Goal: Find specific page/section: Find specific page/section

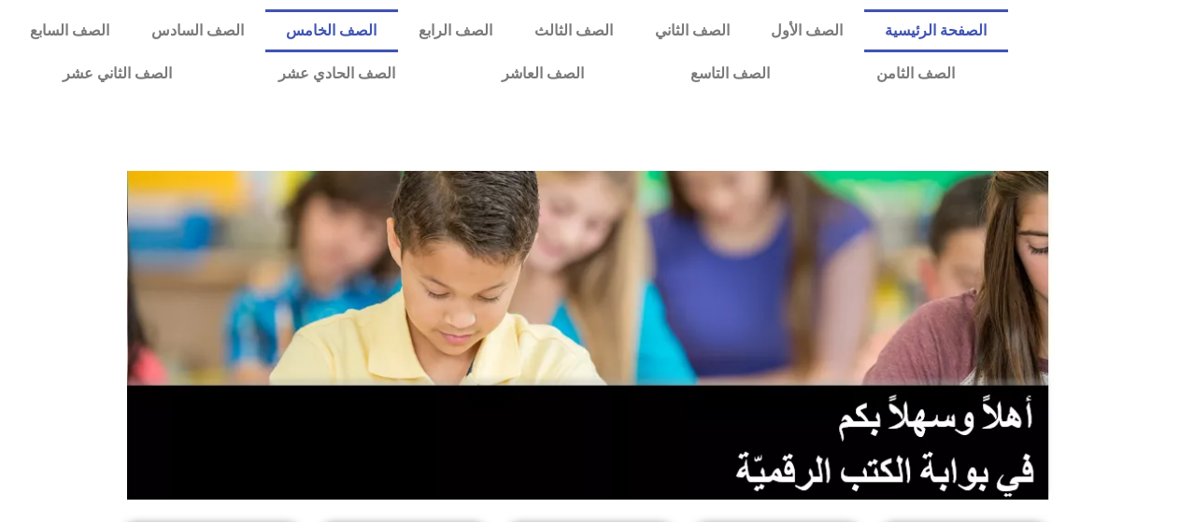
click at [398, 18] on link "الصف الخامس" at bounding box center [331, 30] width 133 height 43
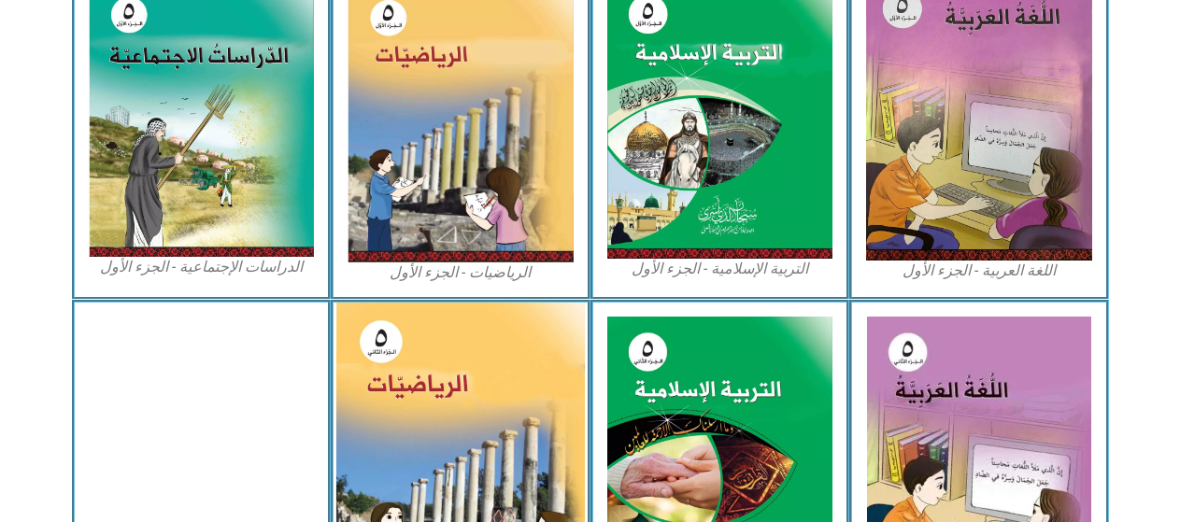
scroll to position [590, 0]
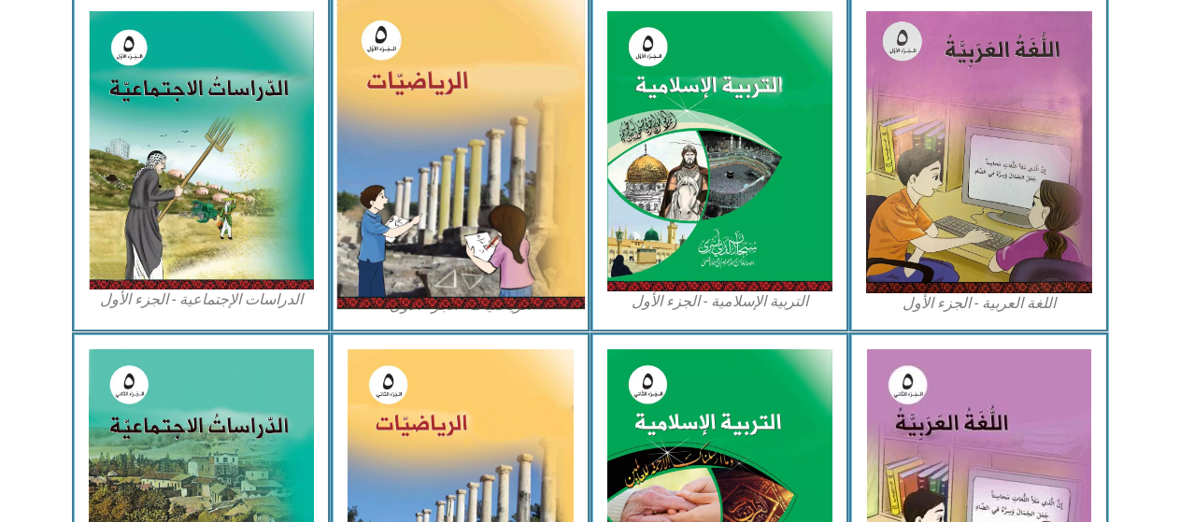
click at [534, 147] on img at bounding box center [460, 153] width 249 height 312
click at [519, 205] on img at bounding box center [460, 153] width 249 height 312
drag, startPoint x: 519, startPoint y: 205, endPoint x: 540, endPoint y: 232, distance: 34.0
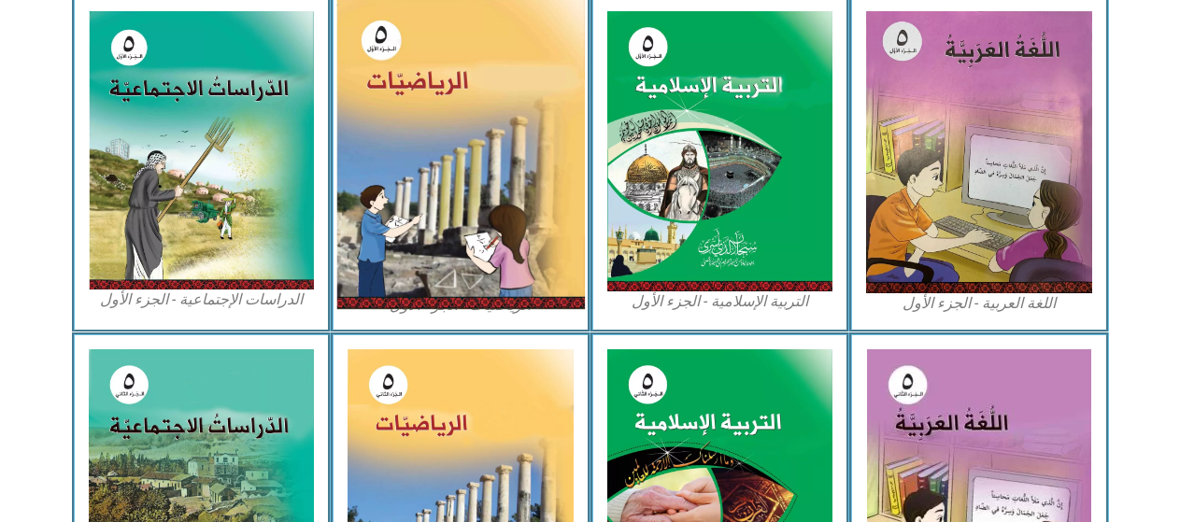
click at [528, 224] on img at bounding box center [460, 153] width 249 height 312
click at [561, 239] on img at bounding box center [460, 153] width 249 height 312
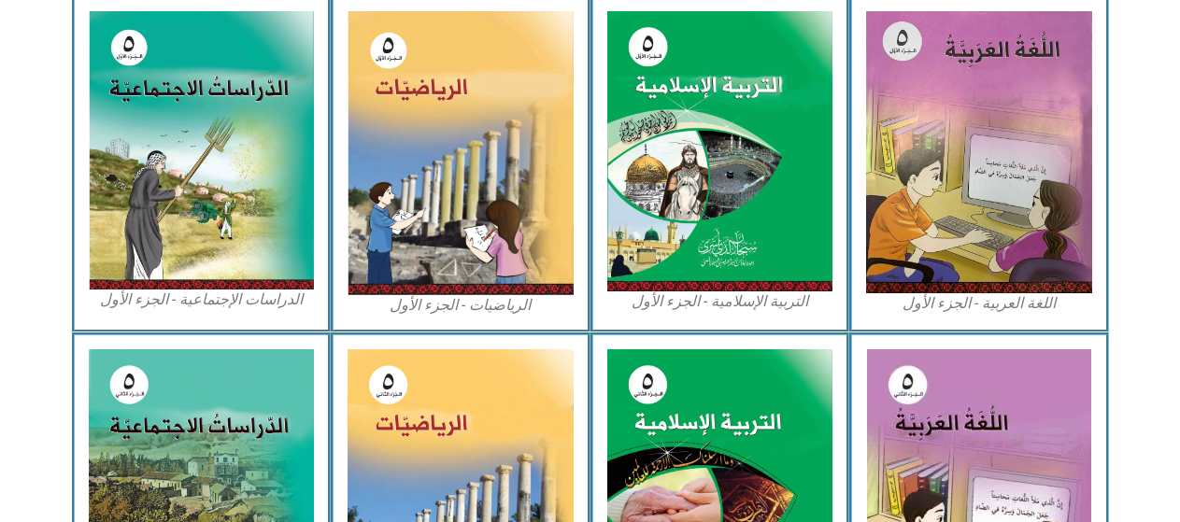
click at [320, 292] on div "الدراسات الإجتماعية - الجزء الأول​" at bounding box center [202, 163] width 260 height 338
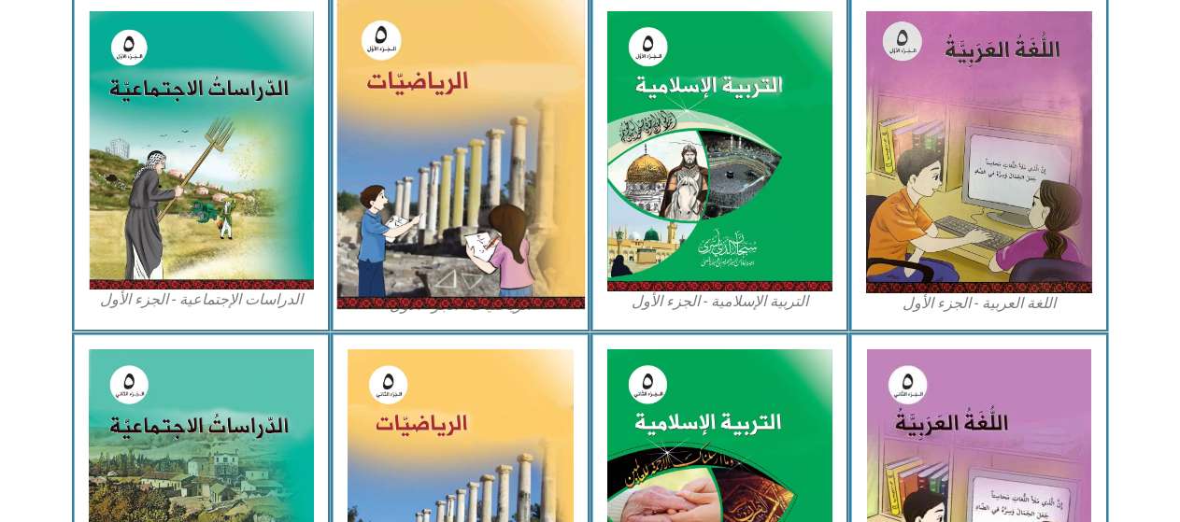
click at [477, 197] on img at bounding box center [460, 153] width 249 height 312
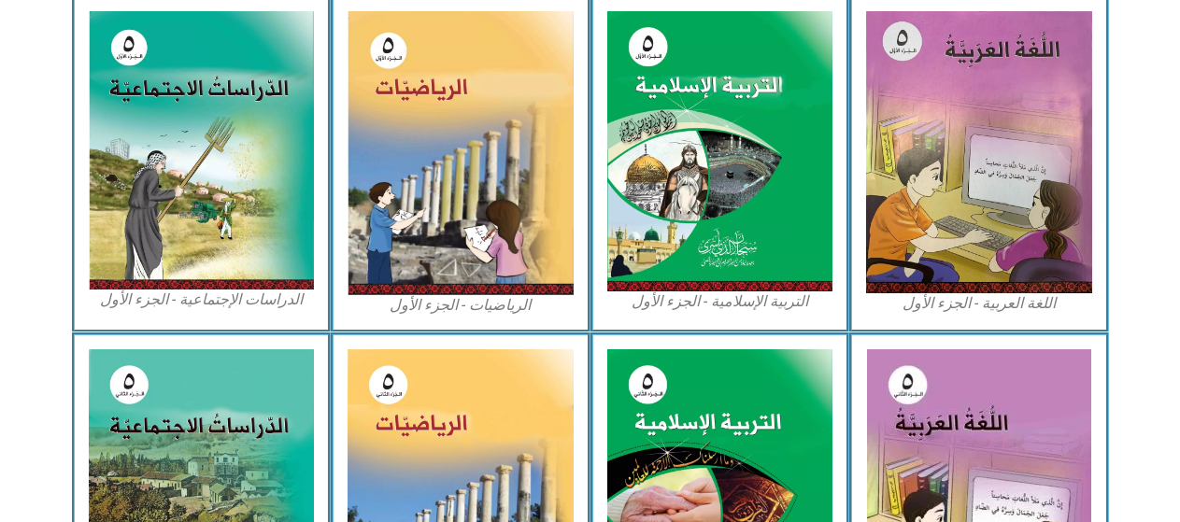
drag, startPoint x: 590, startPoint y: 216, endPoint x: 588, endPoint y: 175, distance: 41.2
click at [589, 180] on div "الرياضيات - الجزء الأول​" at bounding box center [461, 163] width 260 height 338
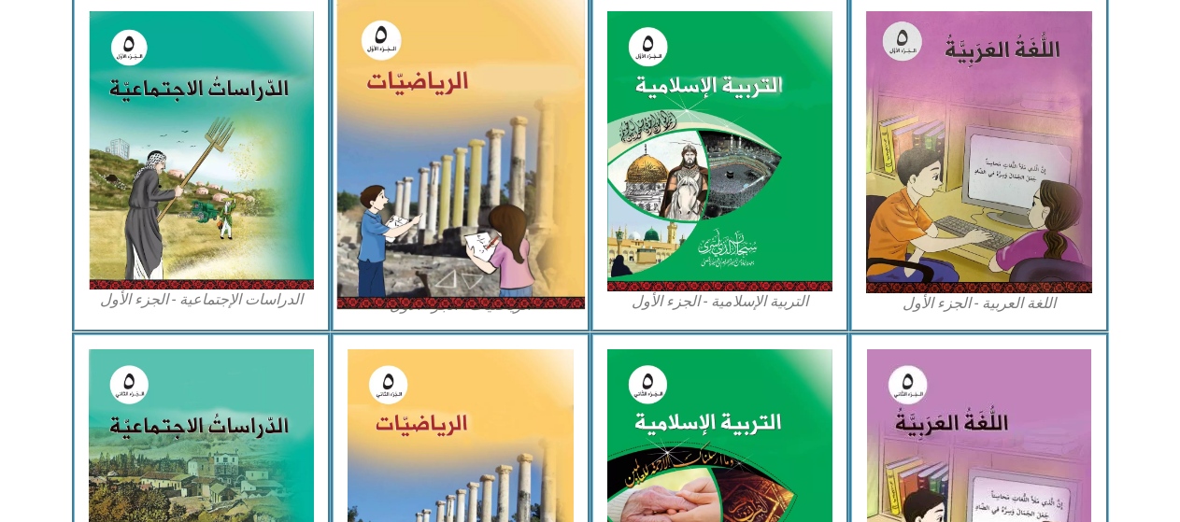
click at [550, 100] on img at bounding box center [460, 153] width 249 height 312
drag, startPoint x: 550, startPoint y: 100, endPoint x: 550, endPoint y: 131, distance: 30.8
click at [550, 131] on img at bounding box center [460, 153] width 249 height 312
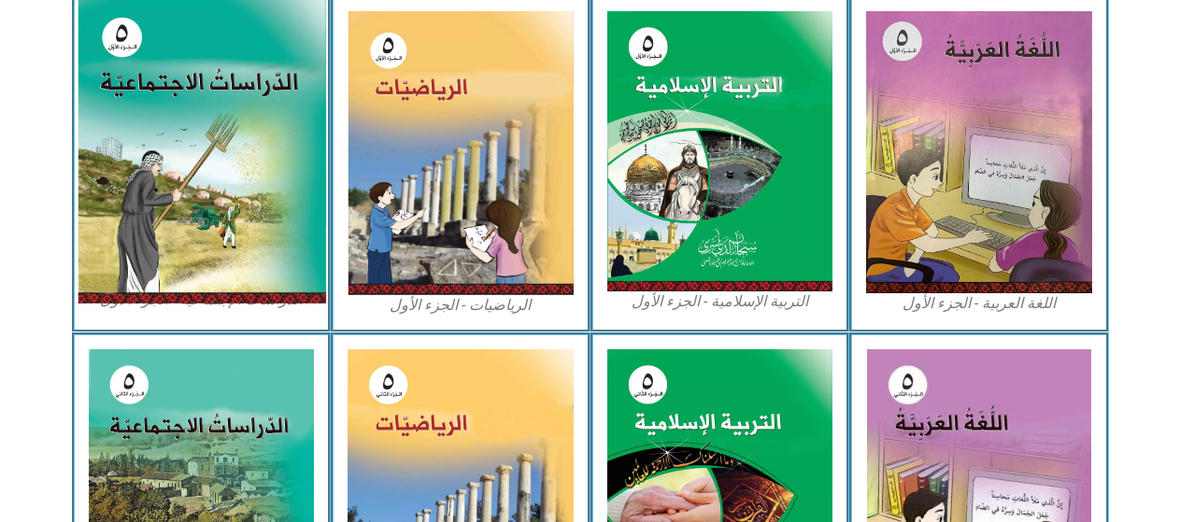
click at [169, 19] on img at bounding box center [201, 150] width 249 height 306
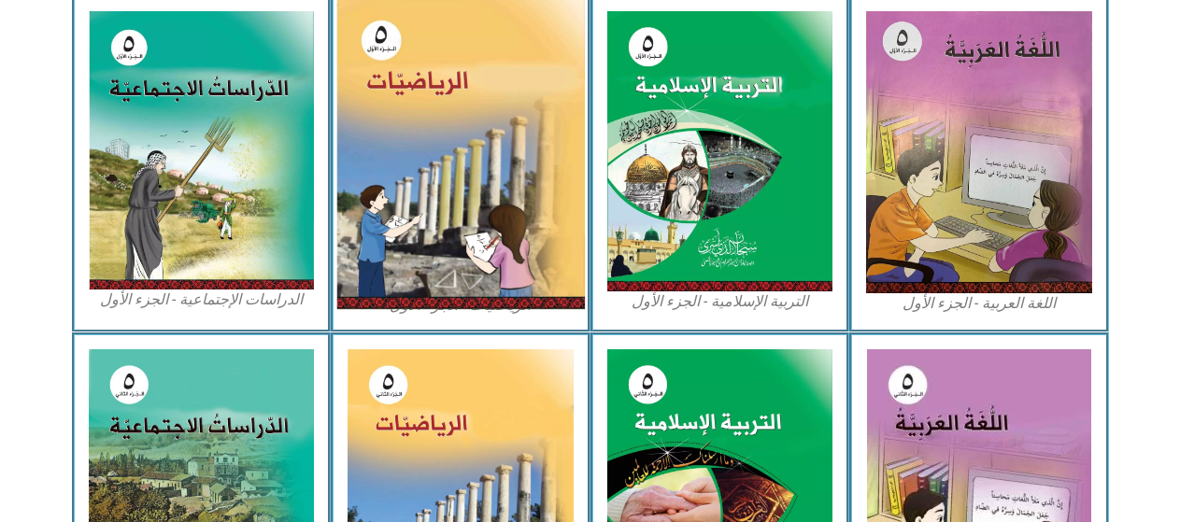
click at [526, 110] on img at bounding box center [460, 153] width 249 height 312
click at [505, 78] on img at bounding box center [460, 153] width 249 height 312
click at [517, 113] on img at bounding box center [460, 153] width 249 height 312
click at [555, 116] on img at bounding box center [460, 153] width 249 height 312
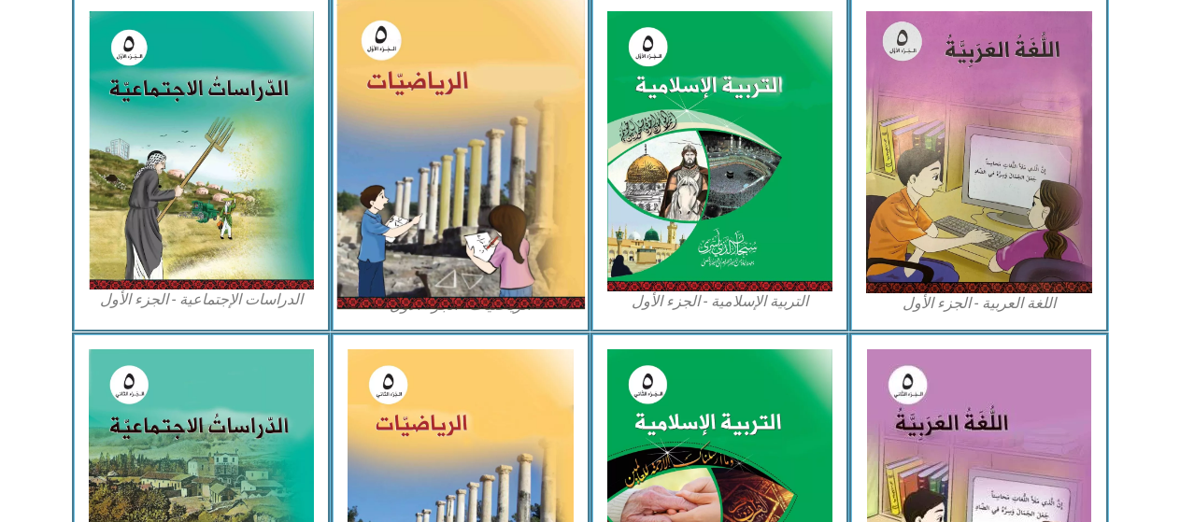
click at [555, 116] on img at bounding box center [460, 153] width 249 height 312
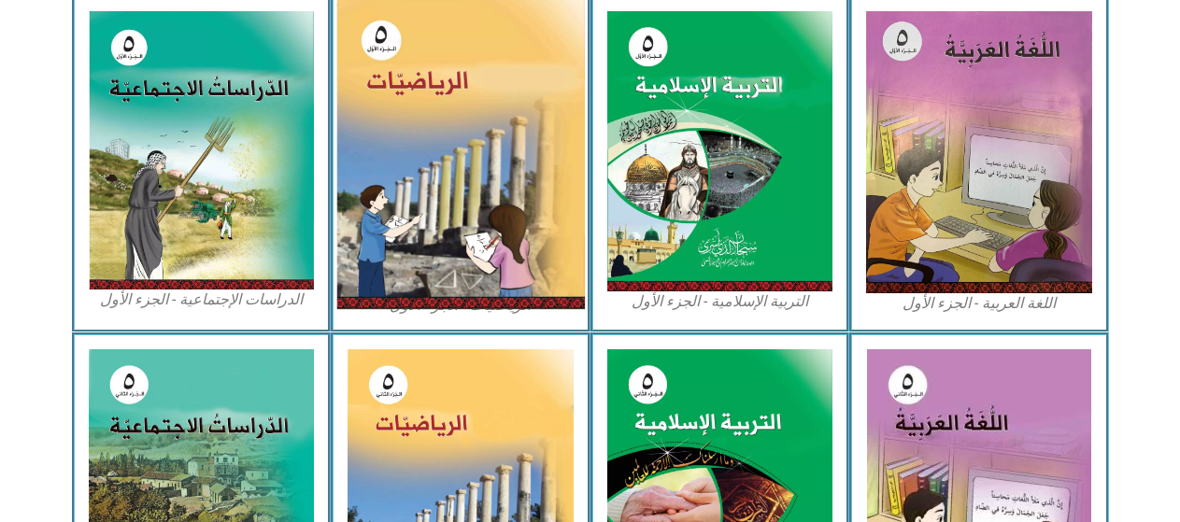
click at [555, 116] on img at bounding box center [460, 153] width 249 height 312
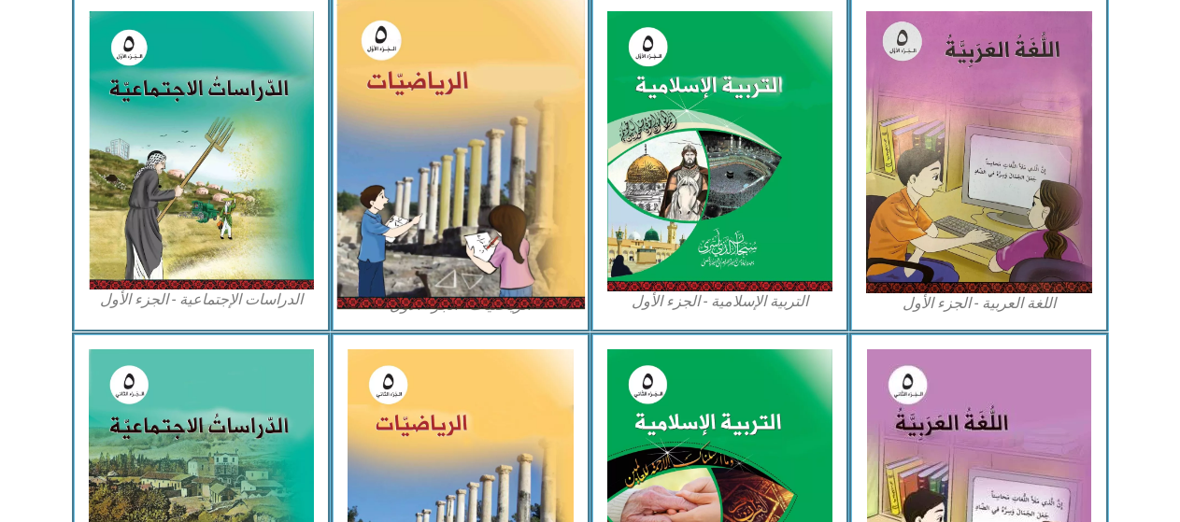
click at [555, 116] on img at bounding box center [460, 153] width 249 height 312
click at [543, 178] on img at bounding box center [460, 153] width 249 height 312
click at [491, 109] on img at bounding box center [460, 153] width 249 height 312
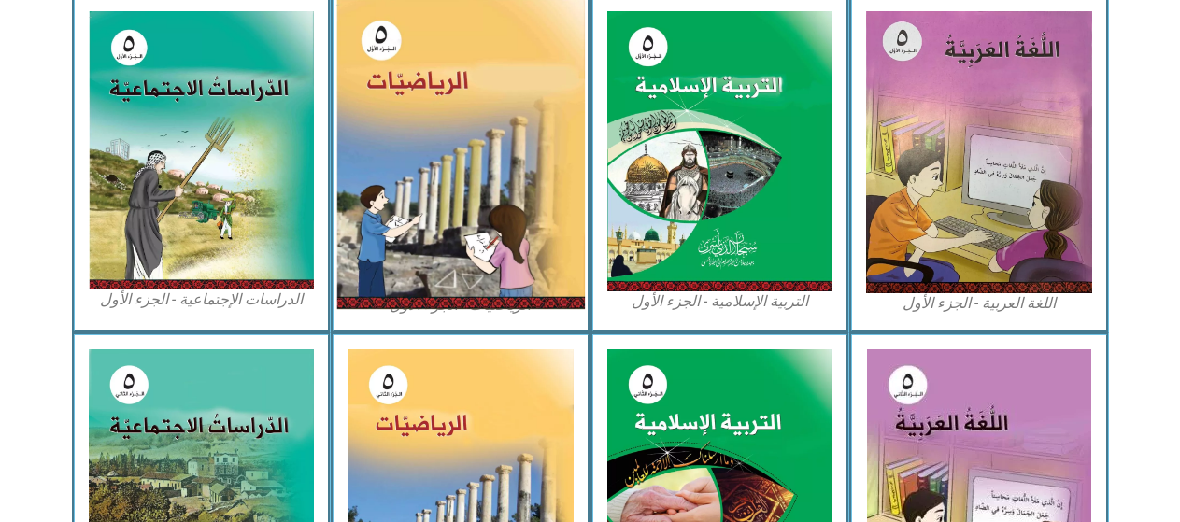
click at [491, 109] on img at bounding box center [460, 153] width 249 height 312
drag, startPoint x: 491, startPoint y: 109, endPoint x: 493, endPoint y: 64, distance: 44.9
click at [493, 64] on img at bounding box center [460, 153] width 249 height 312
click at [446, 171] on img at bounding box center [460, 153] width 249 height 312
click at [447, 171] on img at bounding box center [460, 153] width 249 height 312
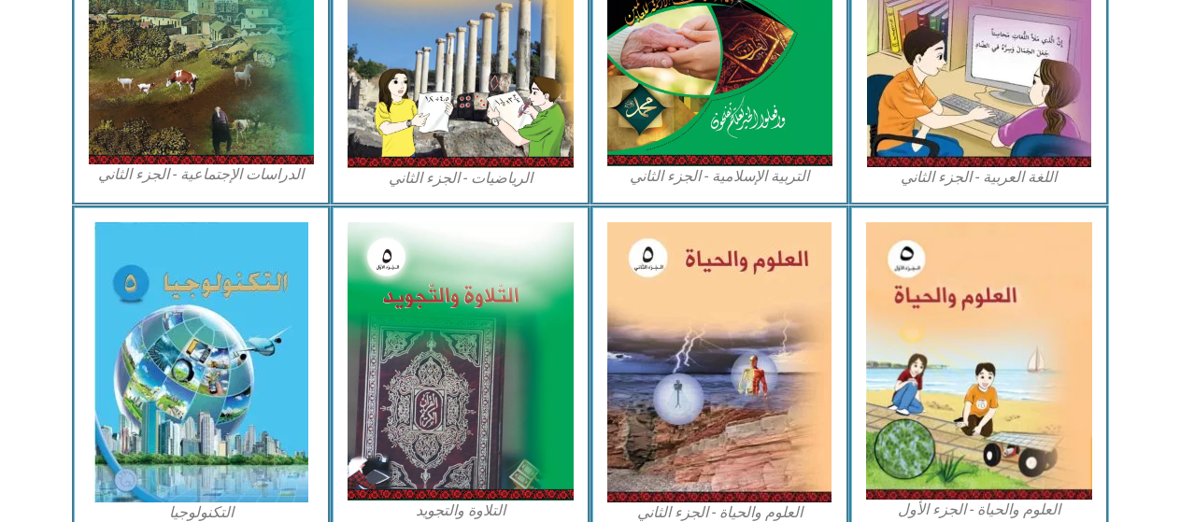
scroll to position [1058, 0]
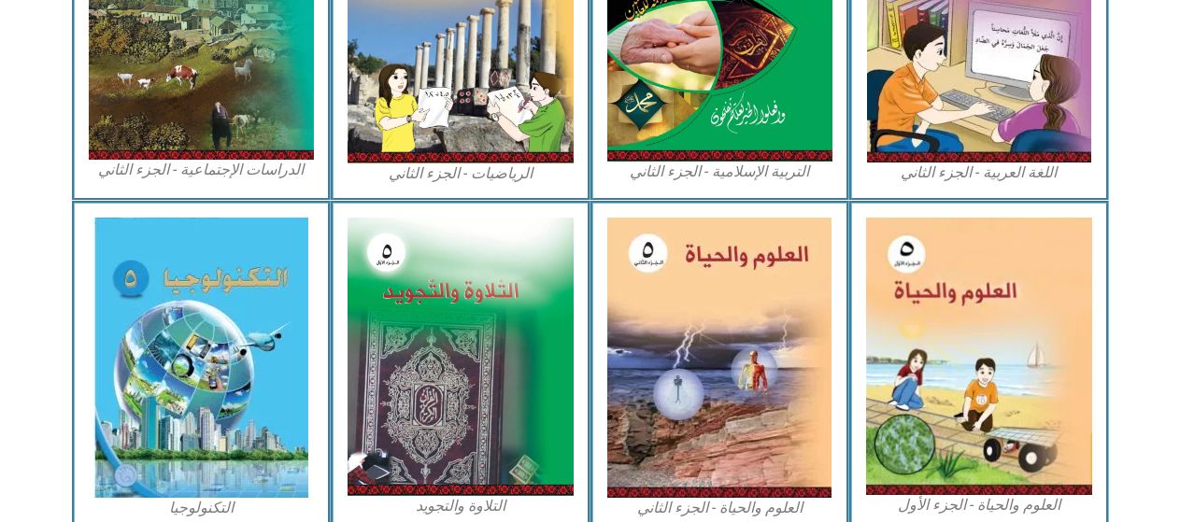
click at [448, 171] on figcaption "الرياضيات - الجزء الثاني" at bounding box center [461, 174] width 226 height 21
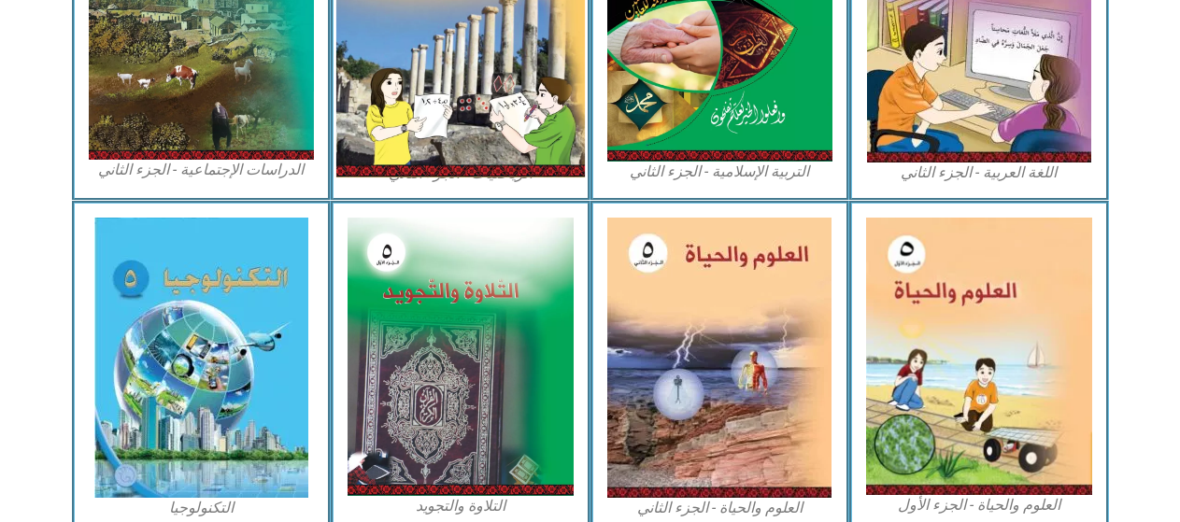
click at [430, 133] on img at bounding box center [460, 22] width 249 height 309
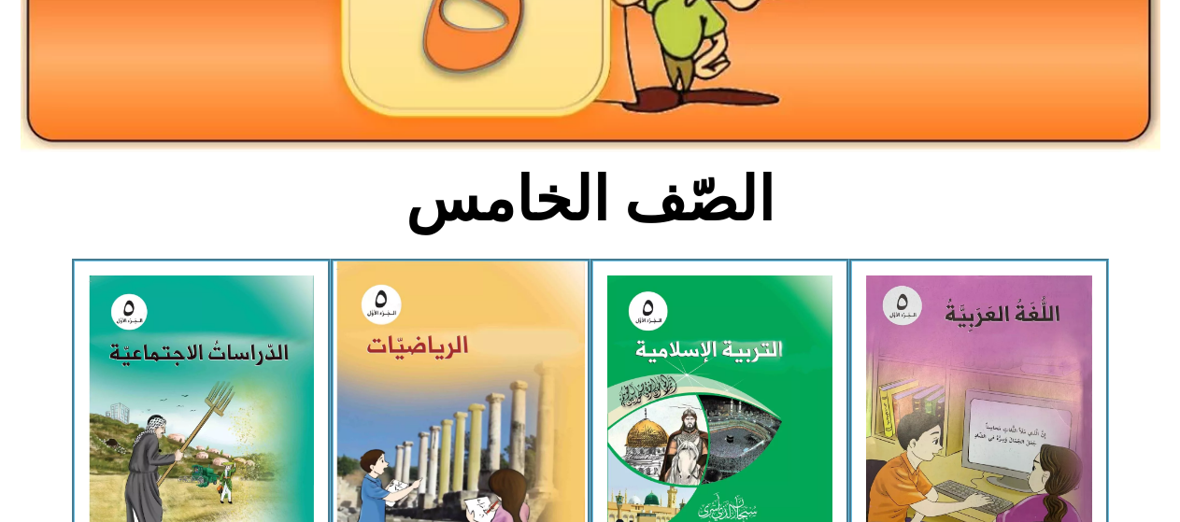
scroll to position [280, 0]
